Goal: Transaction & Acquisition: Purchase product/service

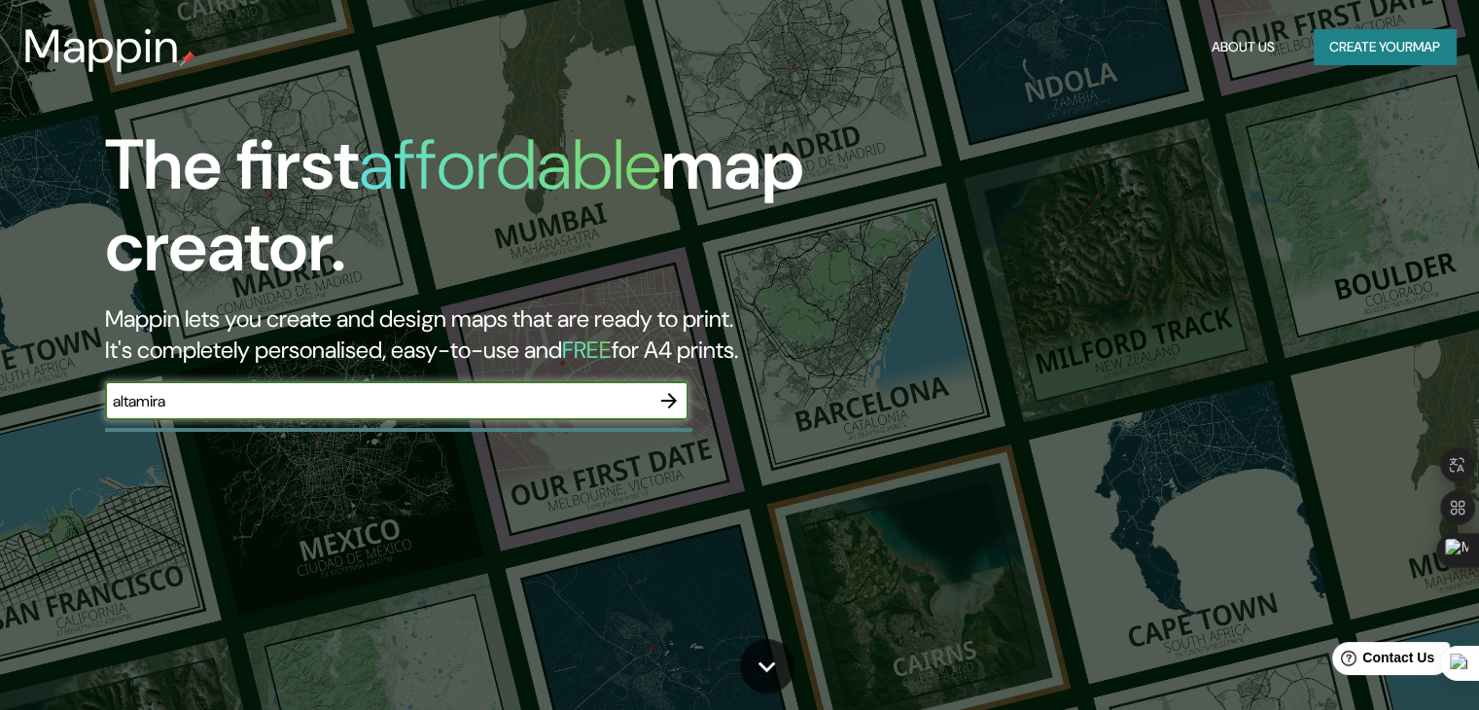
type input "altamira"
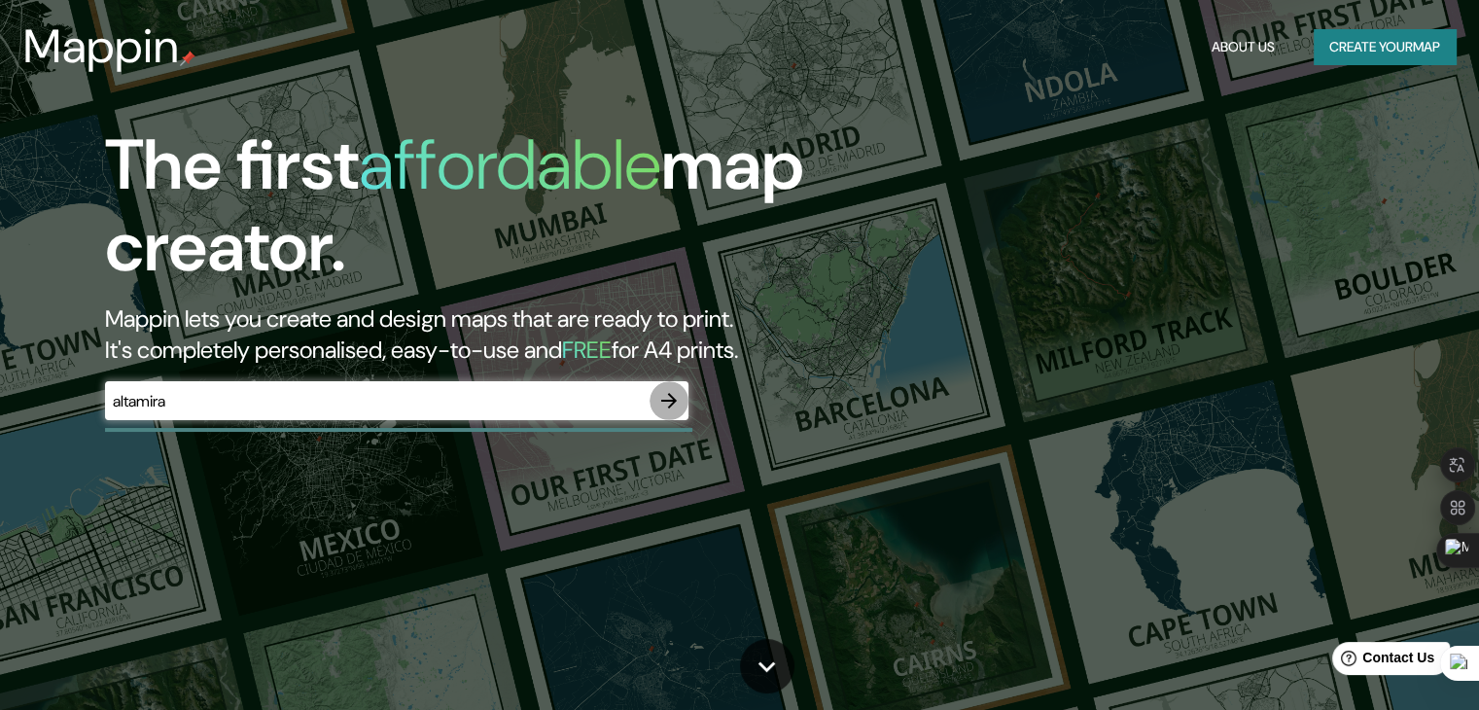
click at [662, 405] on icon "button" at bounding box center [668, 400] width 23 height 23
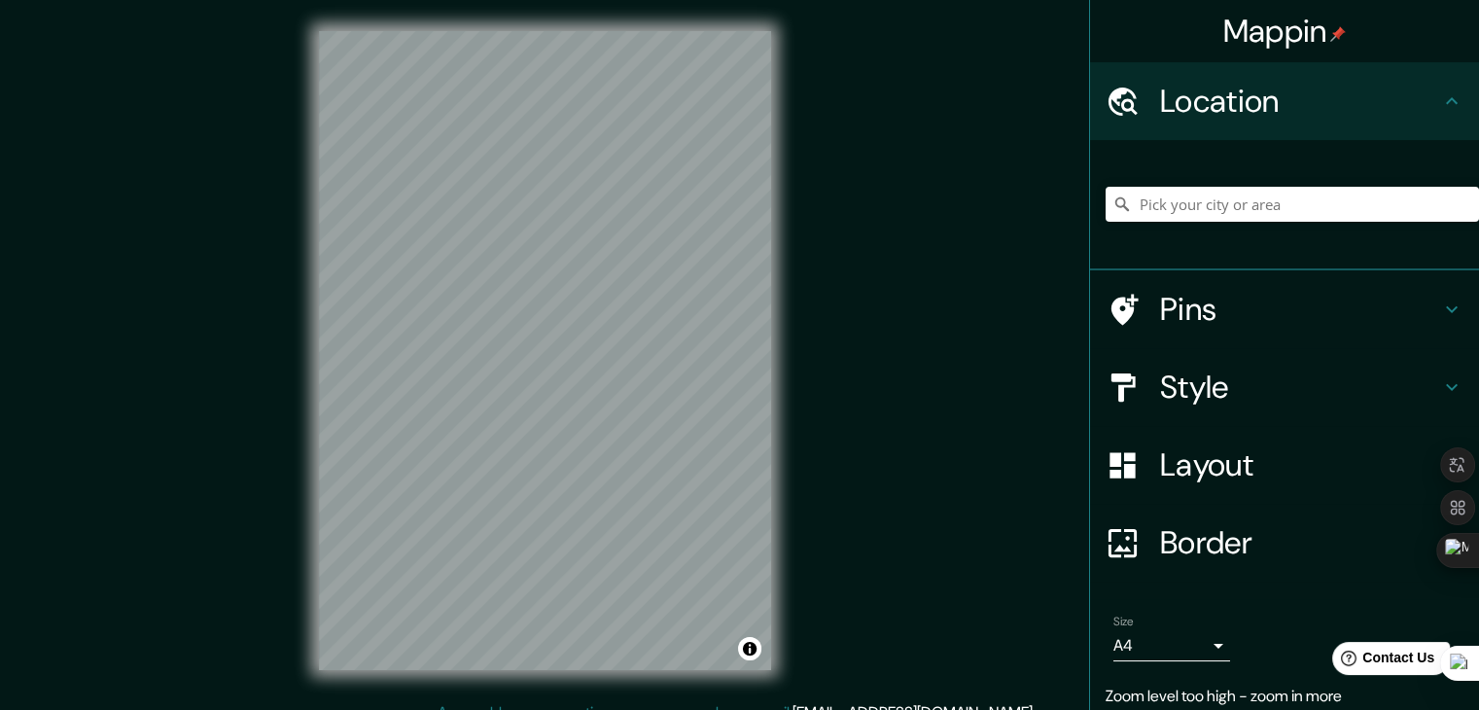
click at [269, 181] on div "Mappin Location Pins Style Layout Border Choose a border. Hint : you can make l…" at bounding box center [739, 366] width 1479 height 732
click at [185, 53] on div "Mappin Location Pins Style Layout Border Choose a border. Hint : you can make l…" at bounding box center [739, 366] width 1479 height 732
click at [1236, 207] on input "Pick your city or area" at bounding box center [1292, 204] width 373 height 35
click at [1112, 203] on icon at bounding box center [1121, 203] width 19 height 19
click at [1224, 213] on input "[GEOGRAPHIC_DATA]" at bounding box center [1292, 204] width 373 height 35
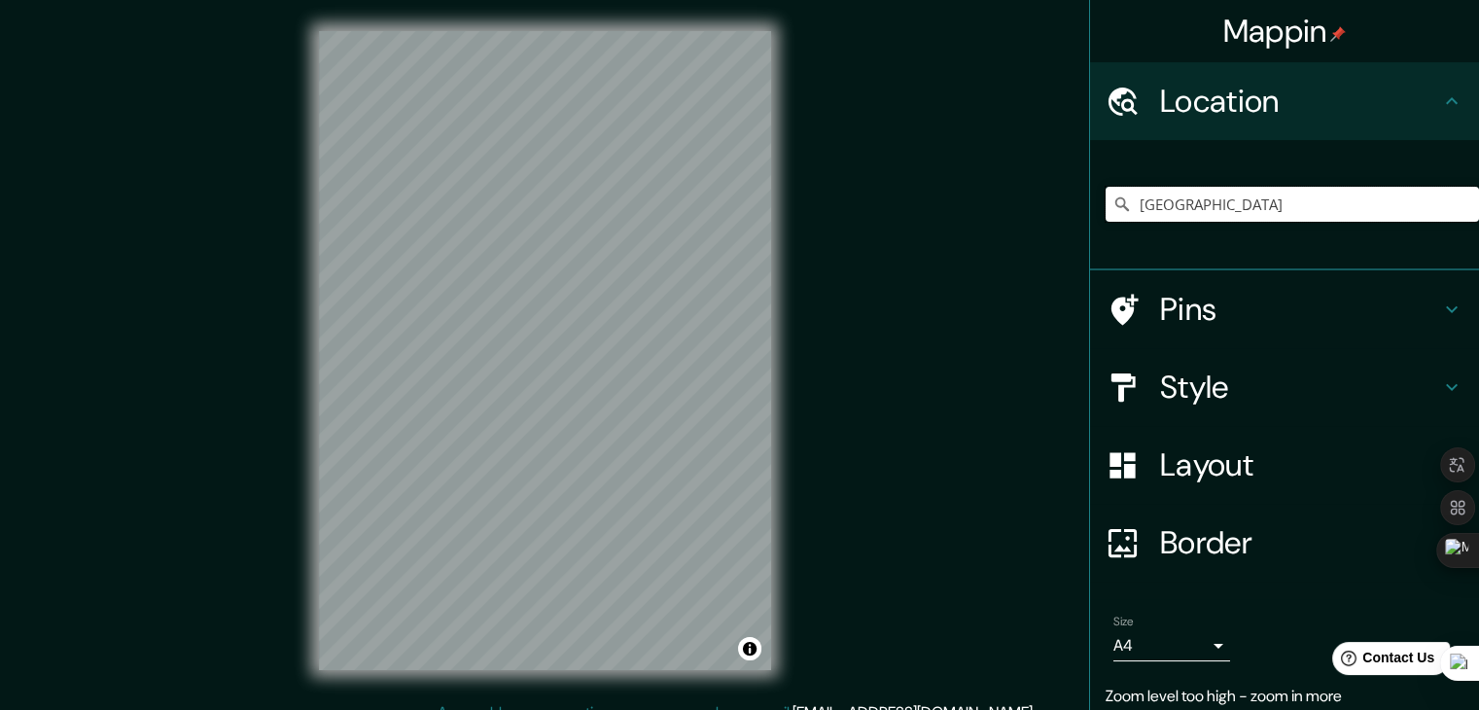
drag, startPoint x: 1206, startPoint y: 209, endPoint x: 1003, endPoint y: 195, distance: 202.7
click at [1003, 195] on div "Mappin Location [GEOGRAPHIC_DATA] Pins Style Layout Border Choose a border. Hin…" at bounding box center [739, 366] width 1479 height 732
type input "c"
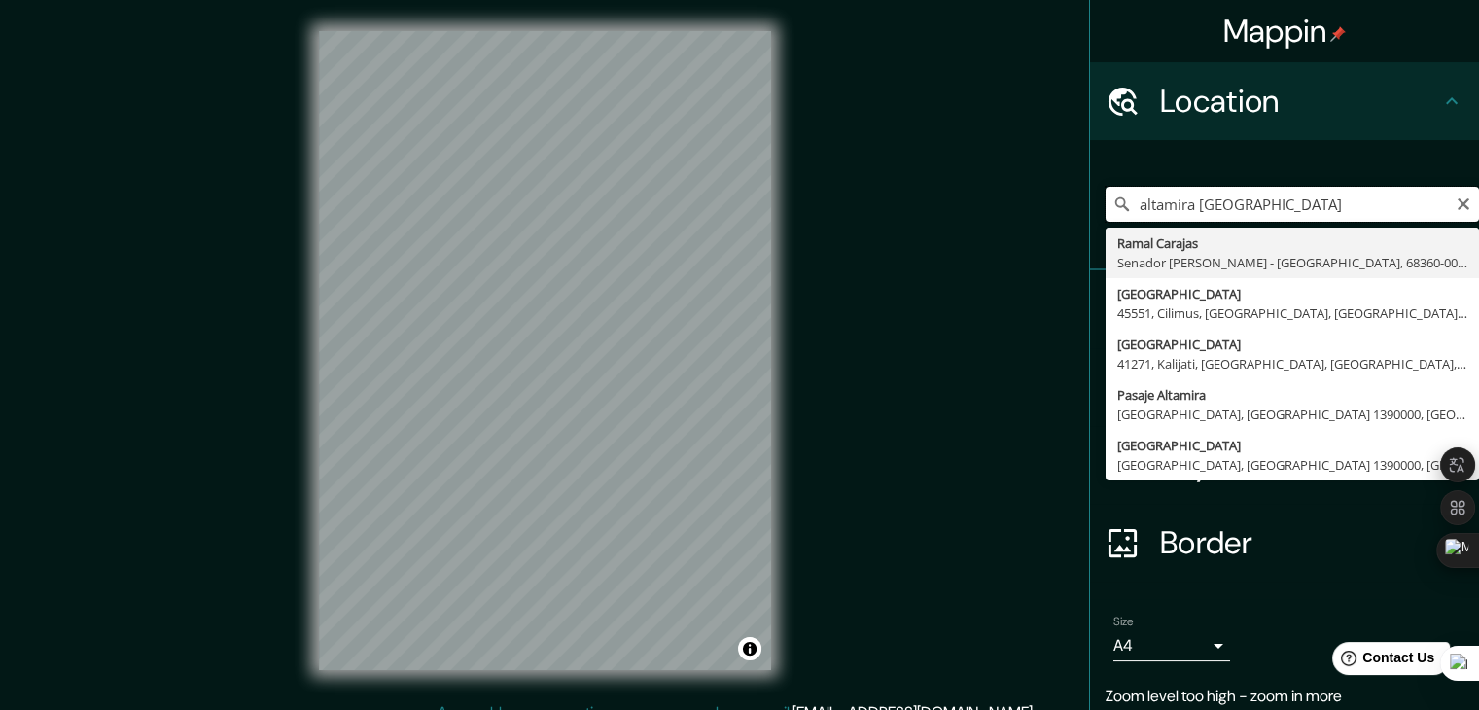
drag, startPoint x: 1319, startPoint y: 210, endPoint x: 1082, endPoint y: 209, distance: 236.3
click at [1090, 209] on div "altamira caracas Ramal Carajas Senador [PERSON_NAME] - [GEOGRAPHIC_DATA], 68360…" at bounding box center [1284, 205] width 389 height 130
type input "[GEOGRAPHIC_DATA], [GEOGRAPHIC_DATA], [GEOGRAPHIC_DATA]"
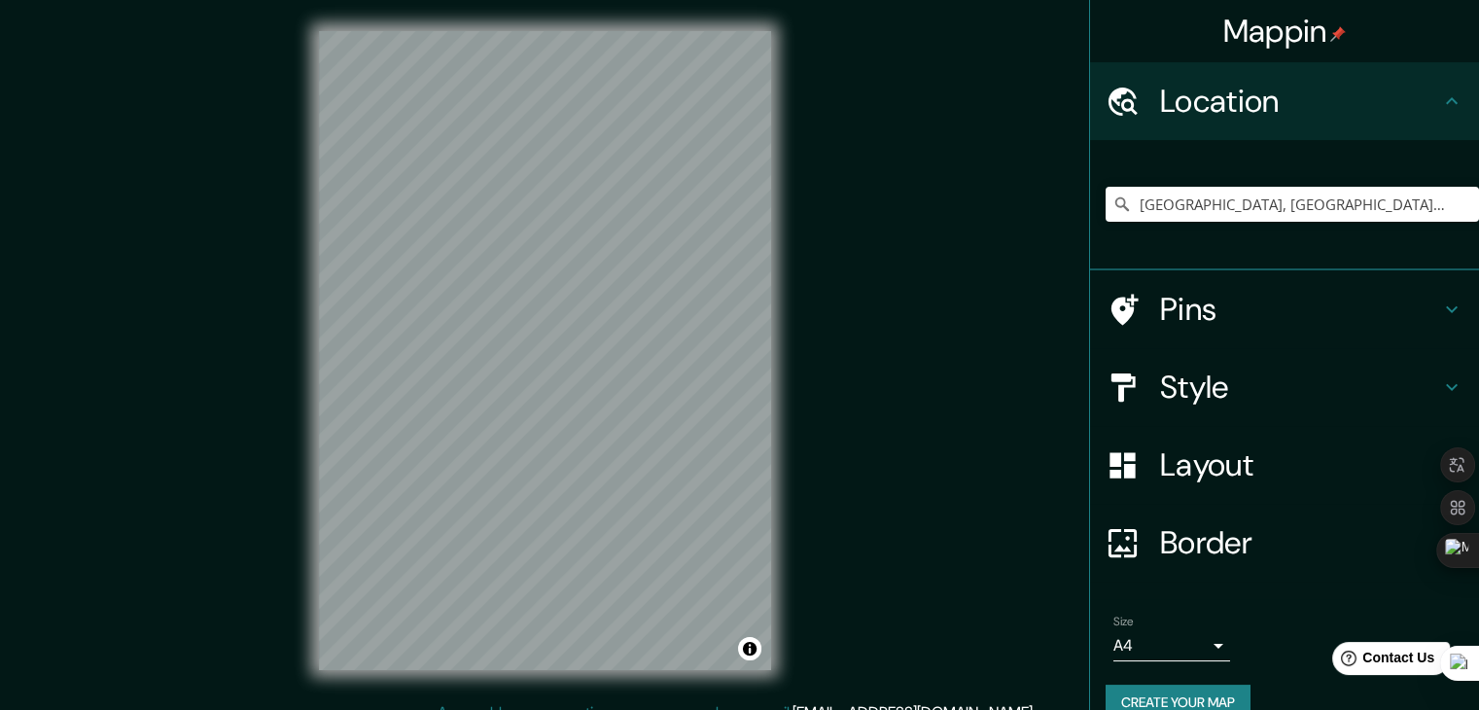
click at [1222, 369] on h4 "Style" at bounding box center [1300, 387] width 280 height 39
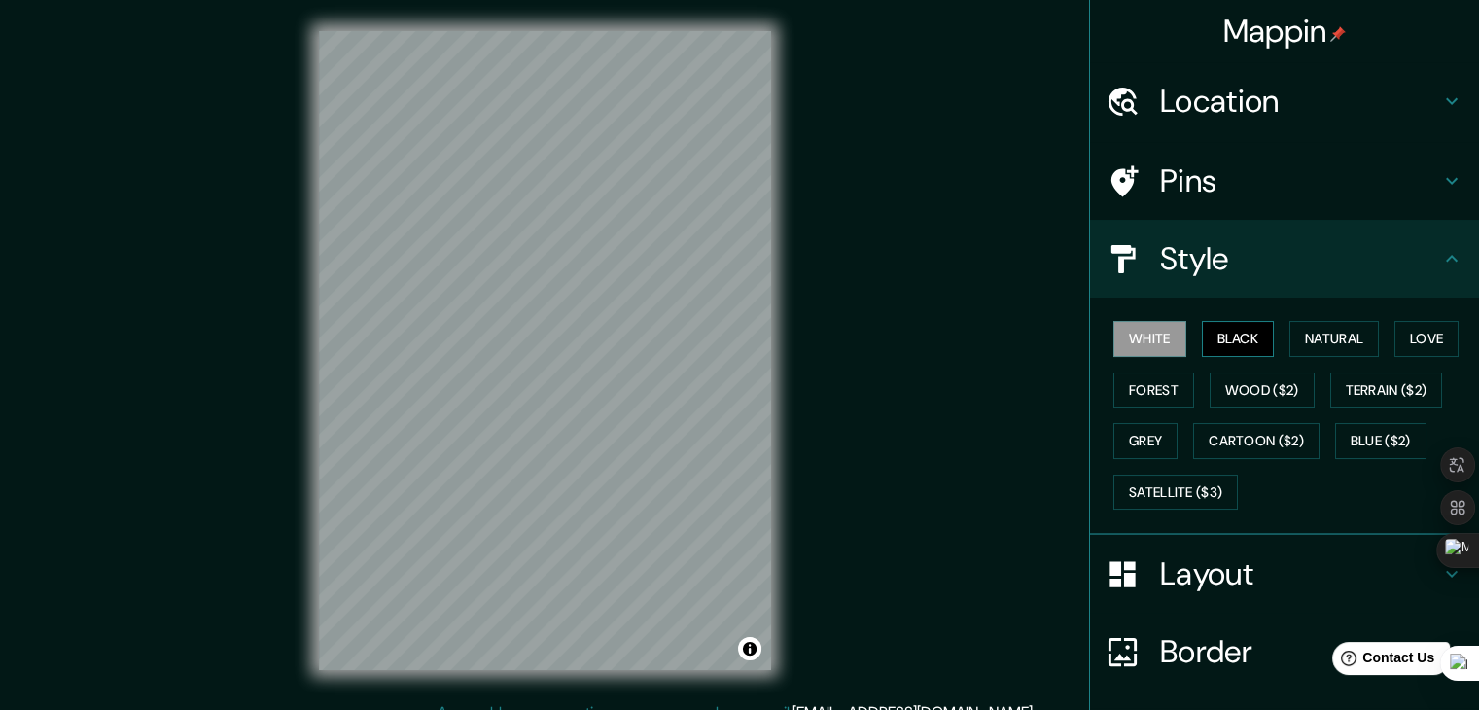
click at [1221, 339] on button "Black" at bounding box center [1238, 339] width 73 height 36
click at [1144, 348] on button "White" at bounding box center [1149, 339] width 73 height 36
click at [1328, 326] on button "Natural" at bounding box center [1333, 339] width 89 height 36
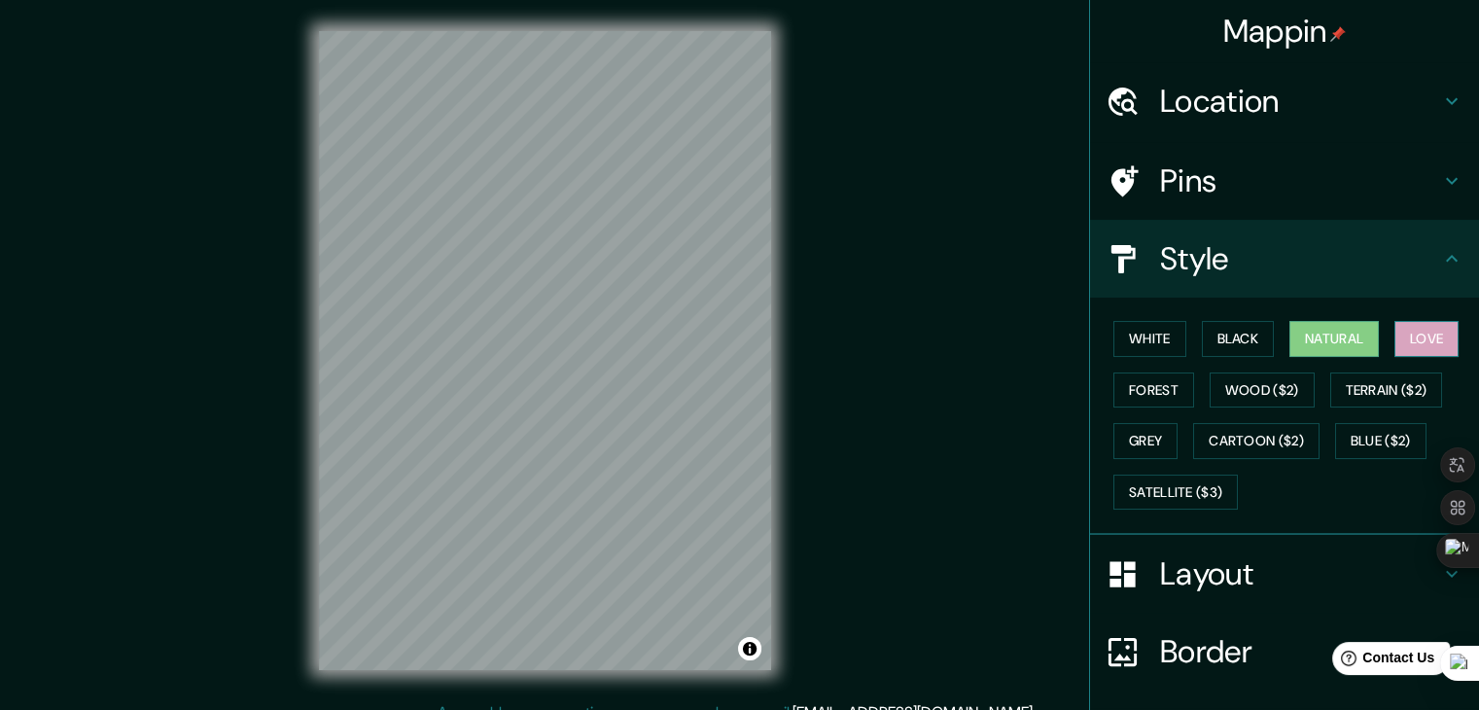
click at [1405, 344] on button "Love" at bounding box center [1426, 339] width 64 height 36
click at [1385, 337] on div "White Black Natural Love Forest Wood ($2) Terrain ($2) Grey Cartoon ($2) Blue (…" at bounding box center [1292, 415] width 373 height 204
click at [1350, 335] on button "Natural" at bounding box center [1333, 339] width 89 height 36
click at [1289, 330] on button "Natural" at bounding box center [1333, 339] width 89 height 36
click at [1202, 333] on button "Black" at bounding box center [1238, 339] width 73 height 36
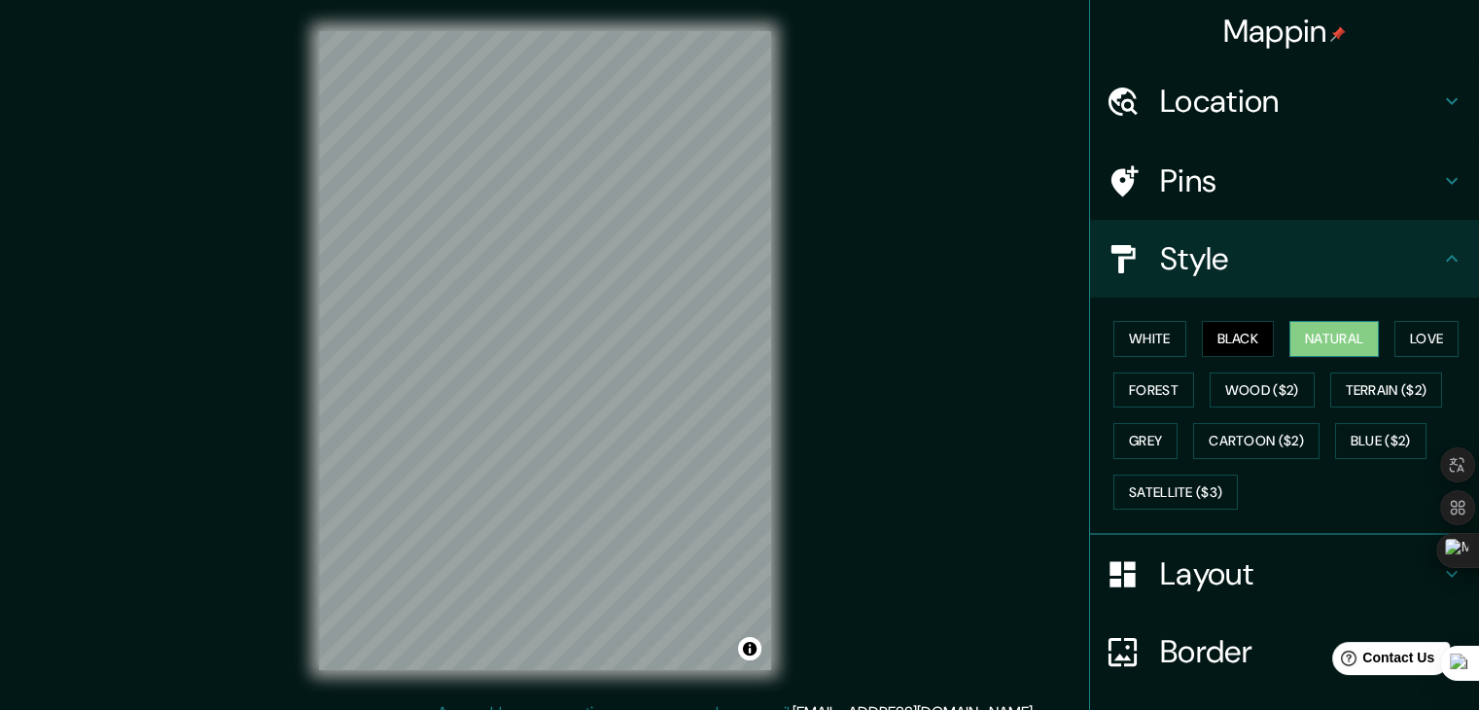
click at [1304, 323] on button "Natural" at bounding box center [1333, 339] width 89 height 36
click at [1130, 330] on button "White" at bounding box center [1149, 339] width 73 height 36
click at [1341, 345] on button "Natural" at bounding box center [1333, 339] width 89 height 36
click at [1403, 341] on button "Love" at bounding box center [1426, 339] width 64 height 36
click at [1355, 339] on button "Natural" at bounding box center [1333, 339] width 89 height 36
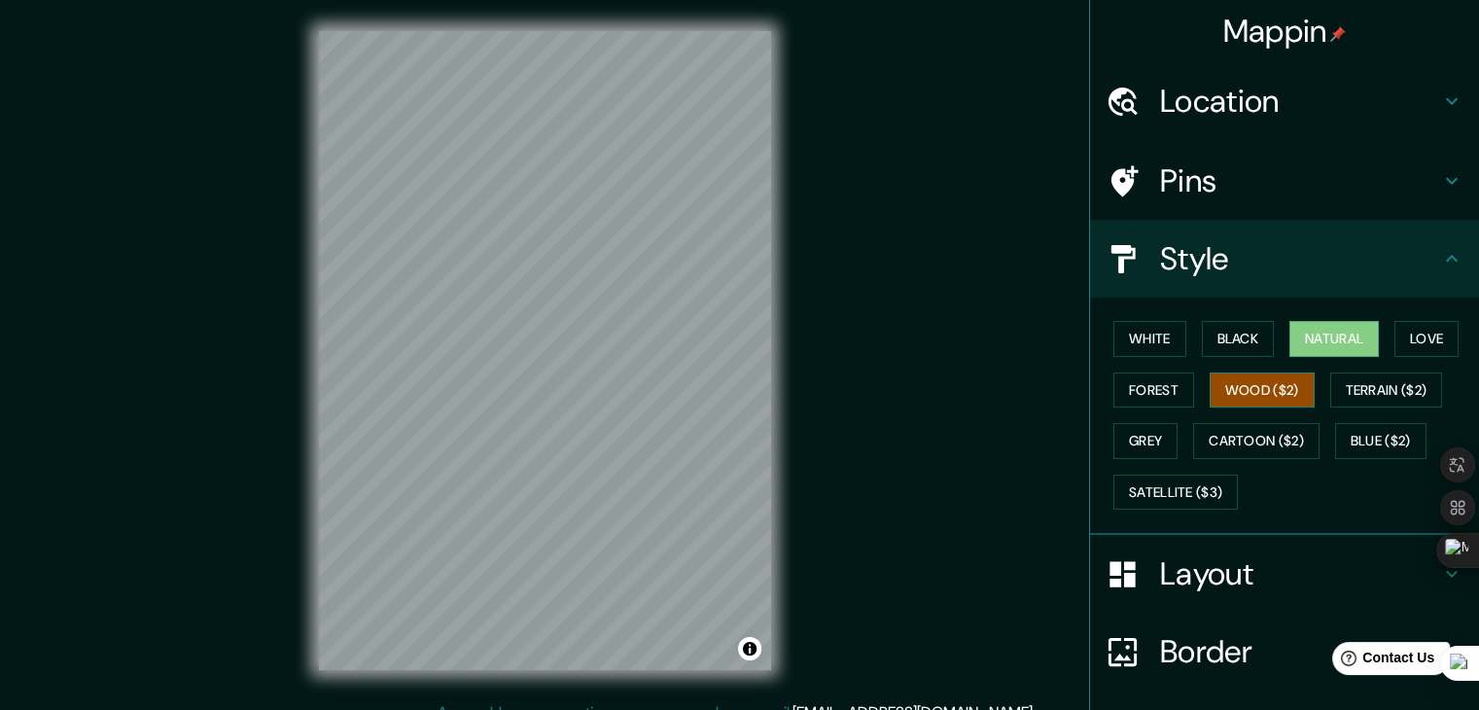
click at [1244, 388] on button "Wood ($2)" at bounding box center [1262, 390] width 105 height 36
click at [1353, 381] on button "Terrain ($2)" at bounding box center [1386, 390] width 113 height 36
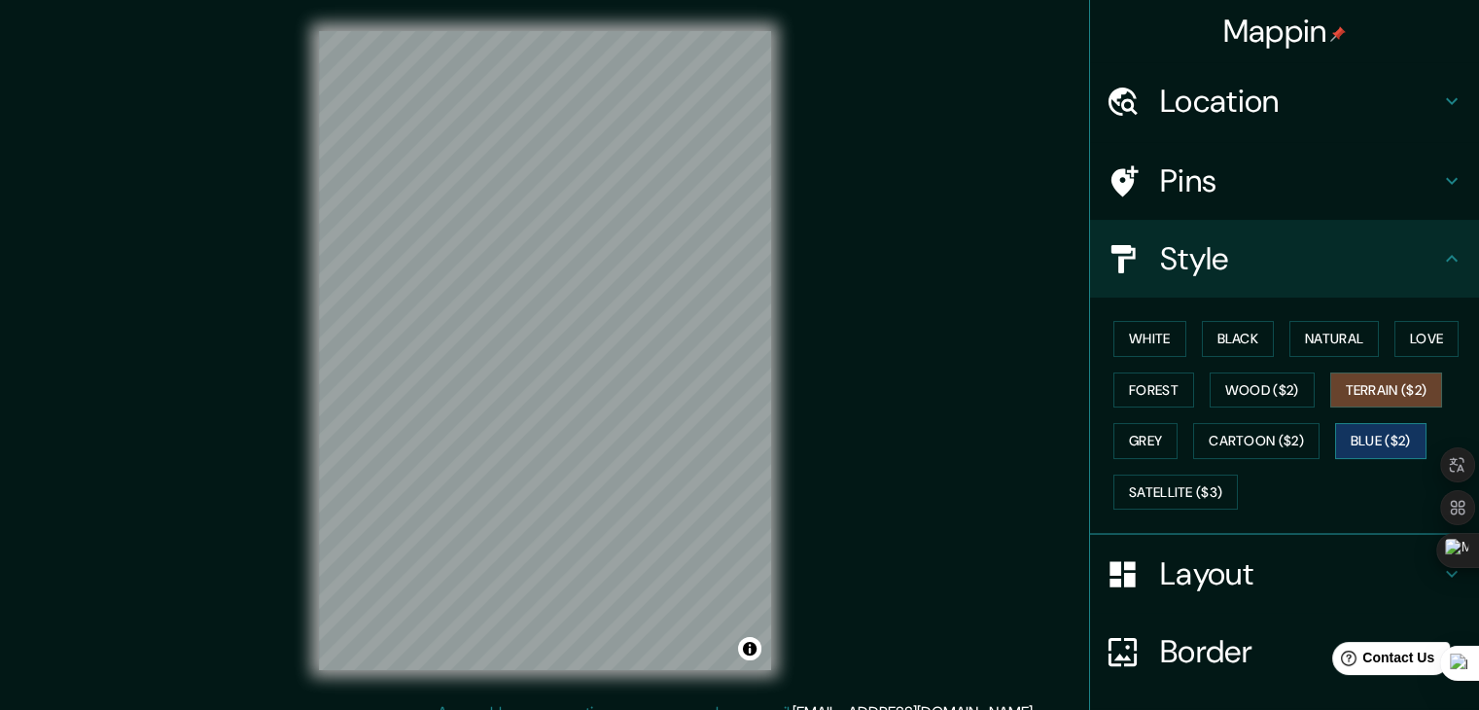
click at [1366, 440] on button "Blue ($2)" at bounding box center [1380, 441] width 91 height 36
click at [1308, 435] on button "Cartoon ($2)" at bounding box center [1256, 441] width 126 height 36
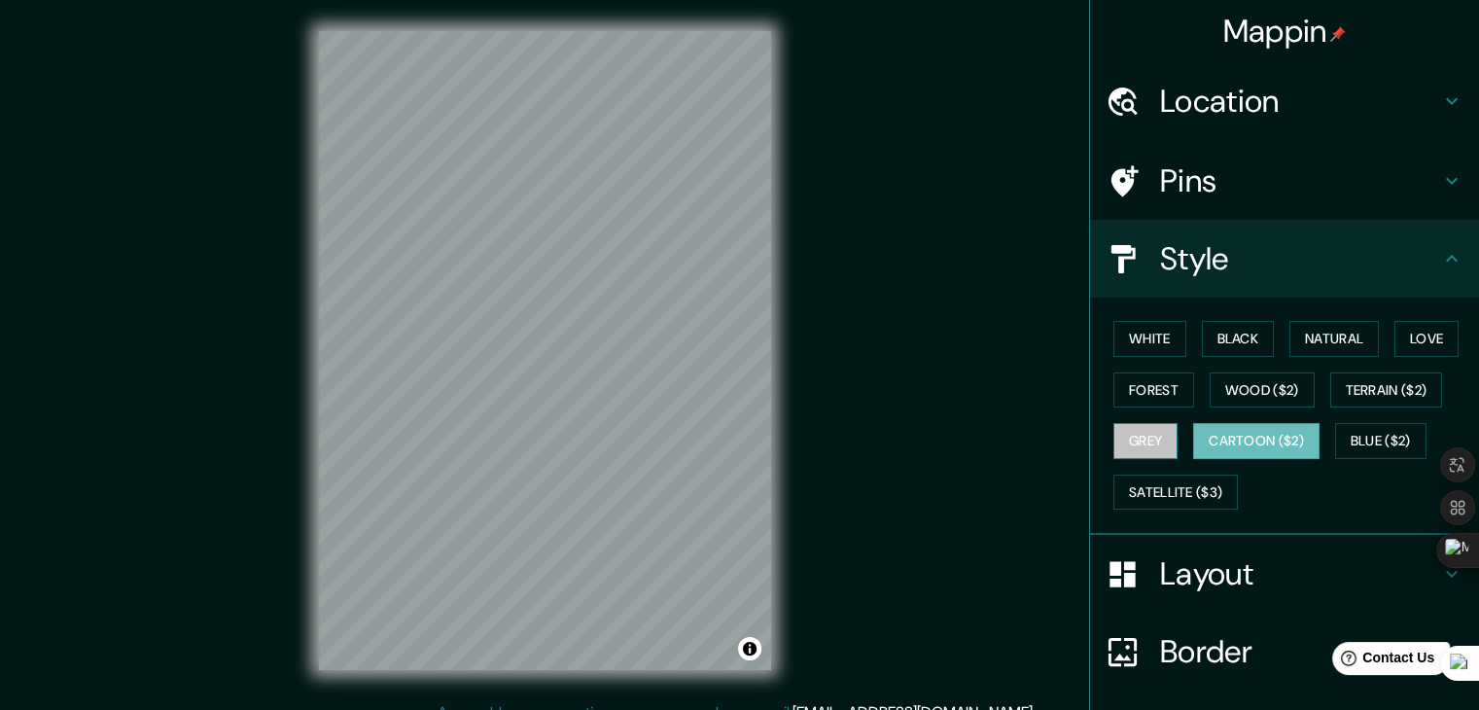
click at [1124, 433] on button "Grey" at bounding box center [1145, 441] width 64 height 36
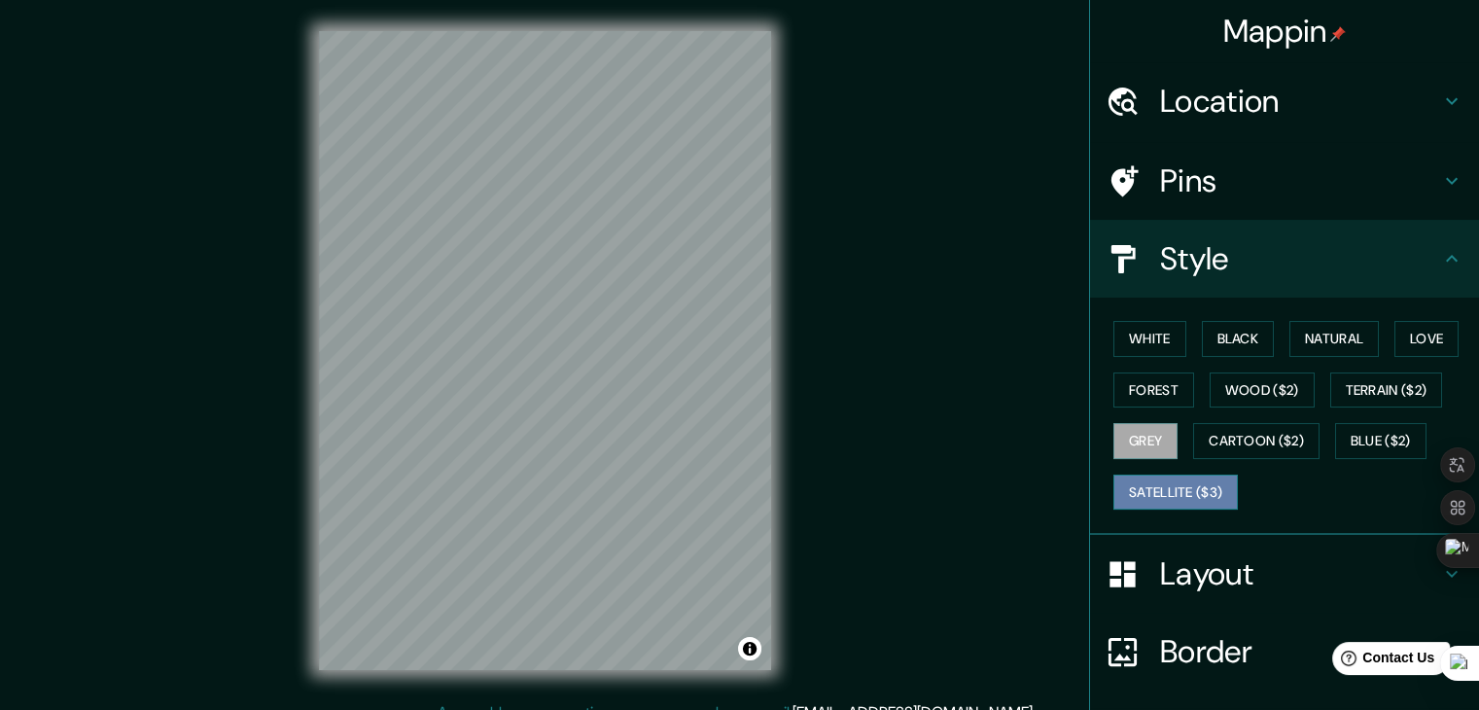
click at [1191, 490] on button "Satellite ($3)" at bounding box center [1175, 493] width 124 height 36
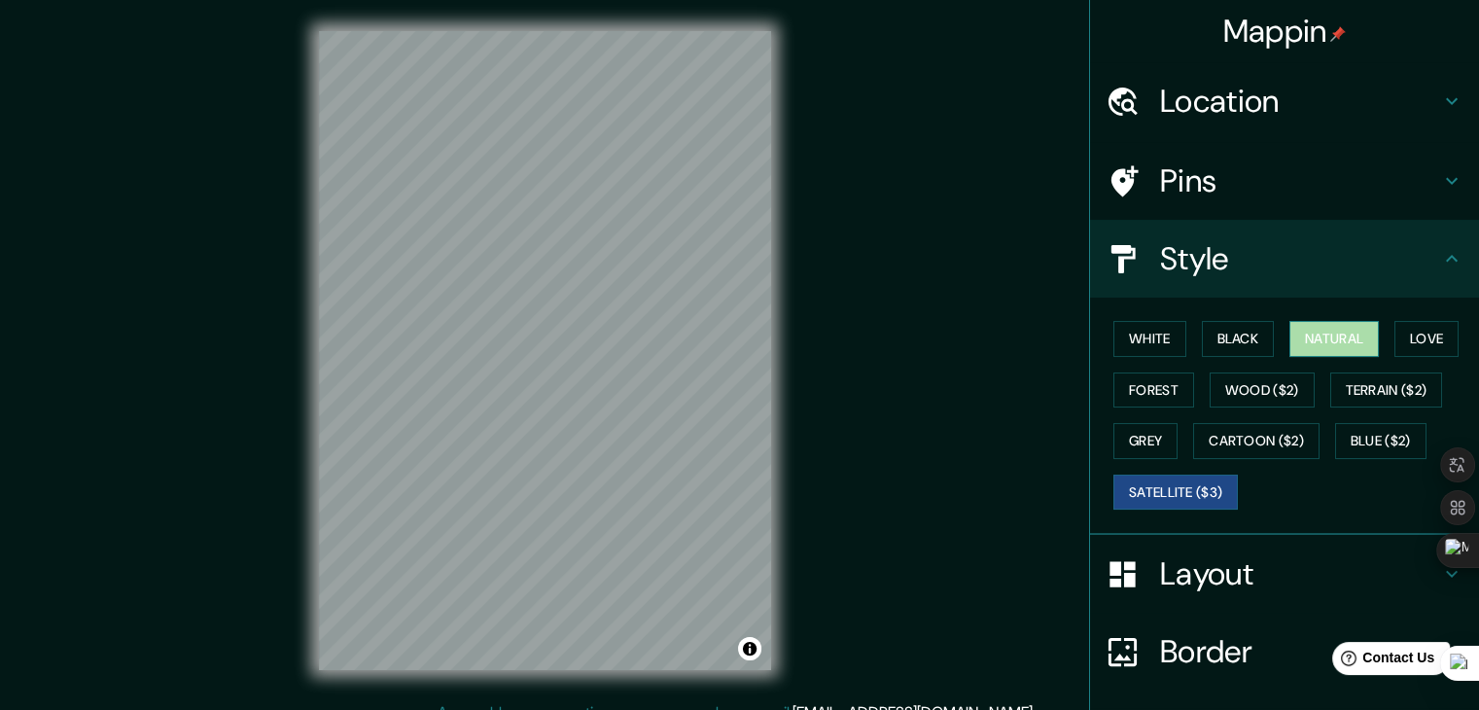
click at [1320, 328] on button "Natural" at bounding box center [1333, 339] width 89 height 36
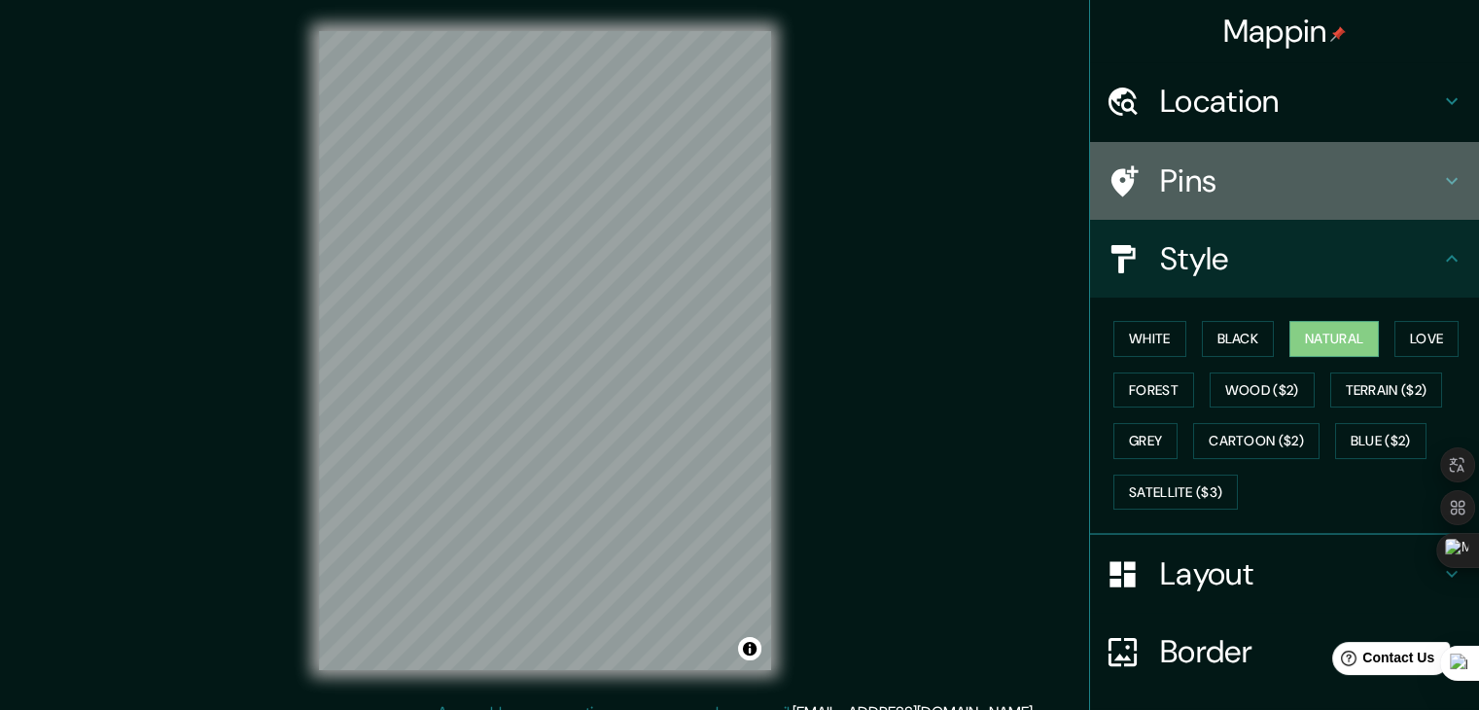
click at [1270, 168] on h4 "Pins" at bounding box center [1300, 180] width 280 height 39
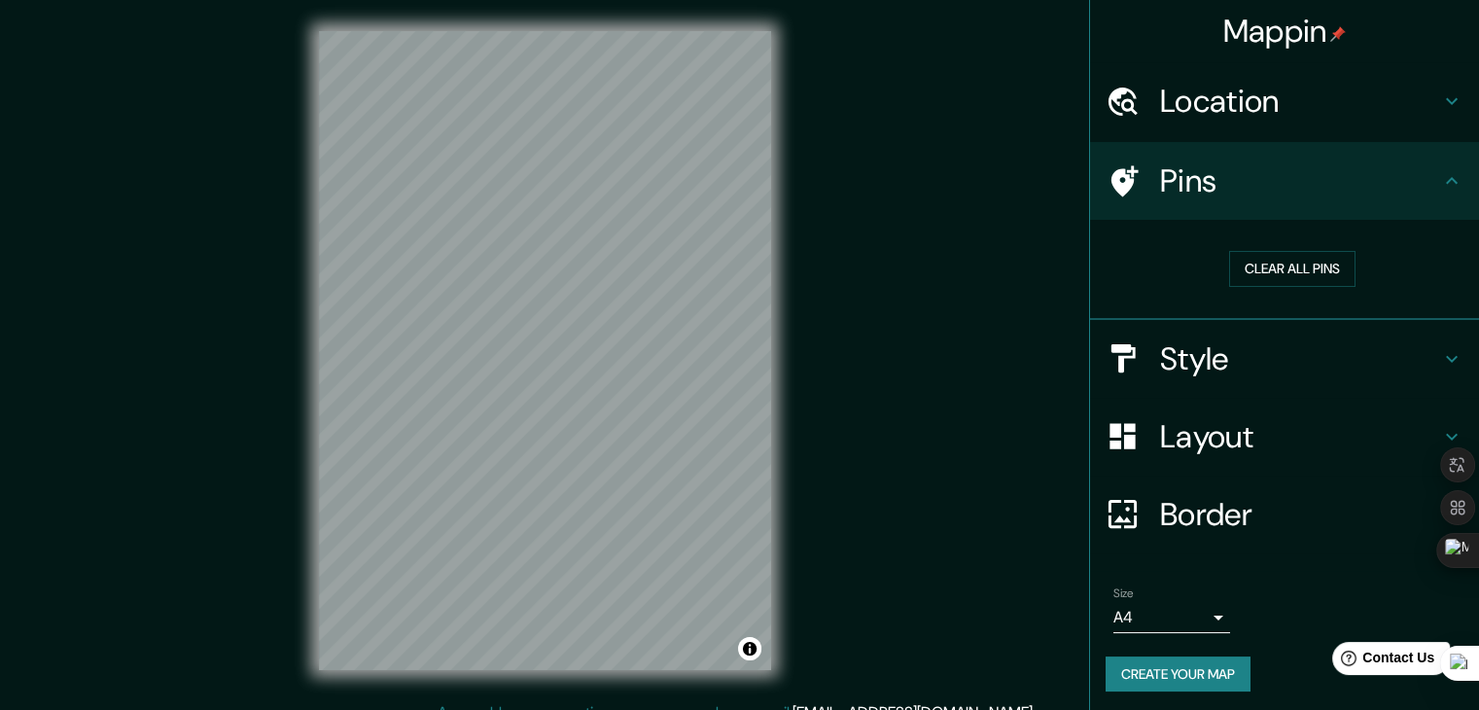
click at [1269, 168] on h4 "Pins" at bounding box center [1300, 180] width 280 height 39
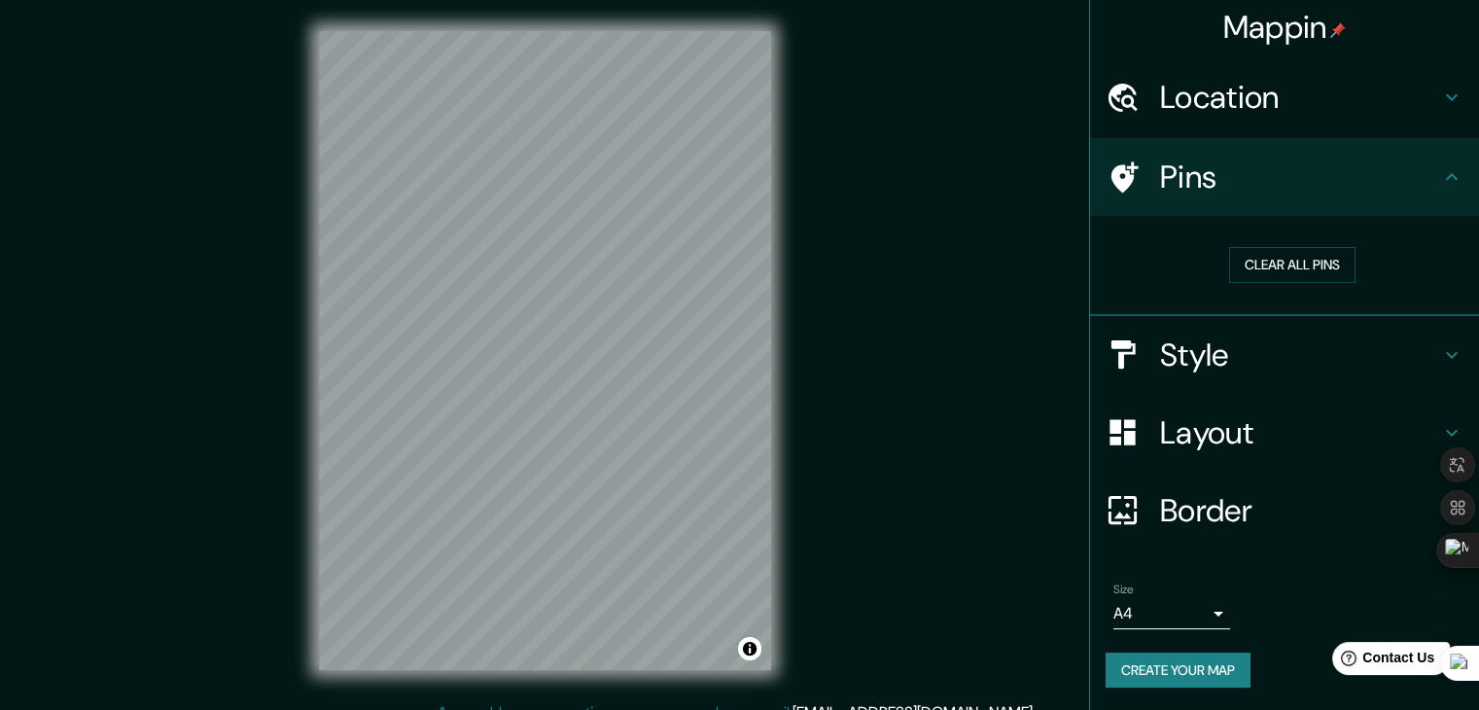
click at [1211, 670] on button "Create your map" at bounding box center [1178, 670] width 145 height 36
